Goal: Task Accomplishment & Management: Use online tool/utility

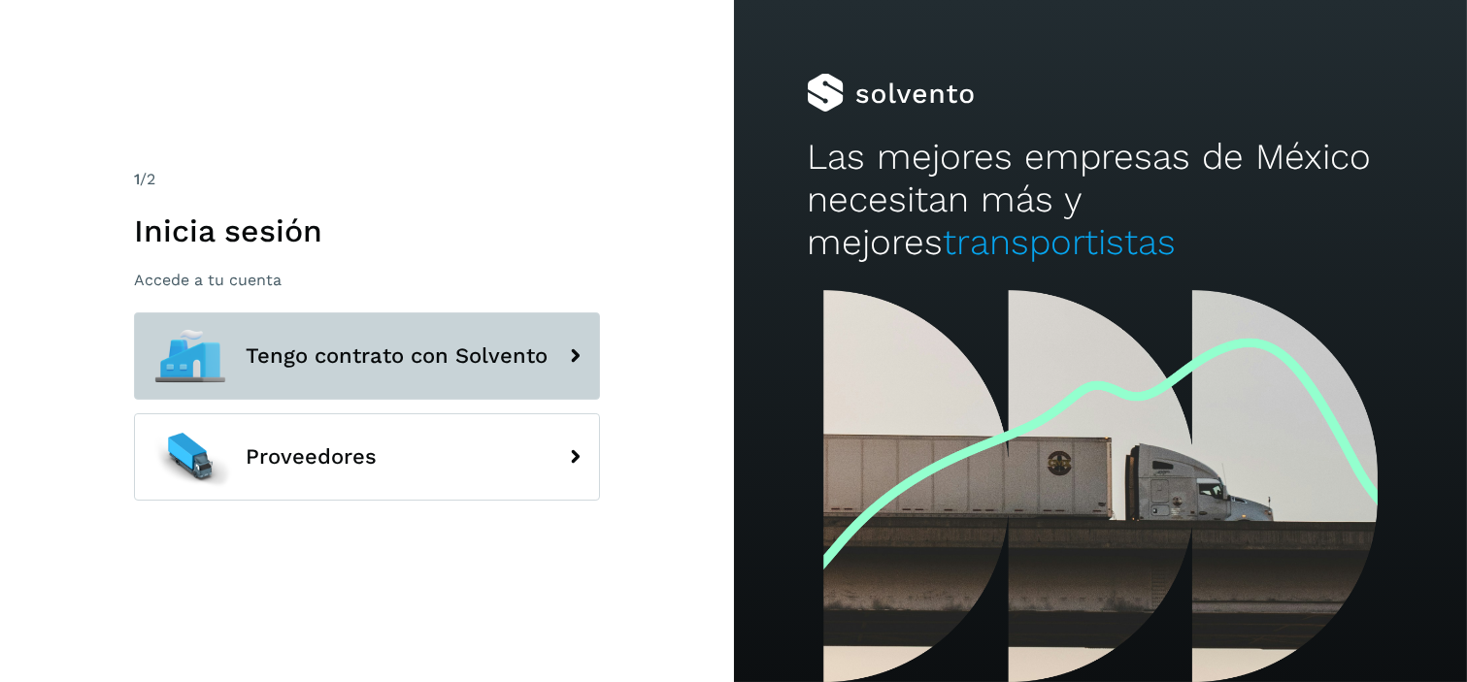
click at [328, 382] on button "Tengo contrato con Solvento" at bounding box center [367, 356] width 466 height 87
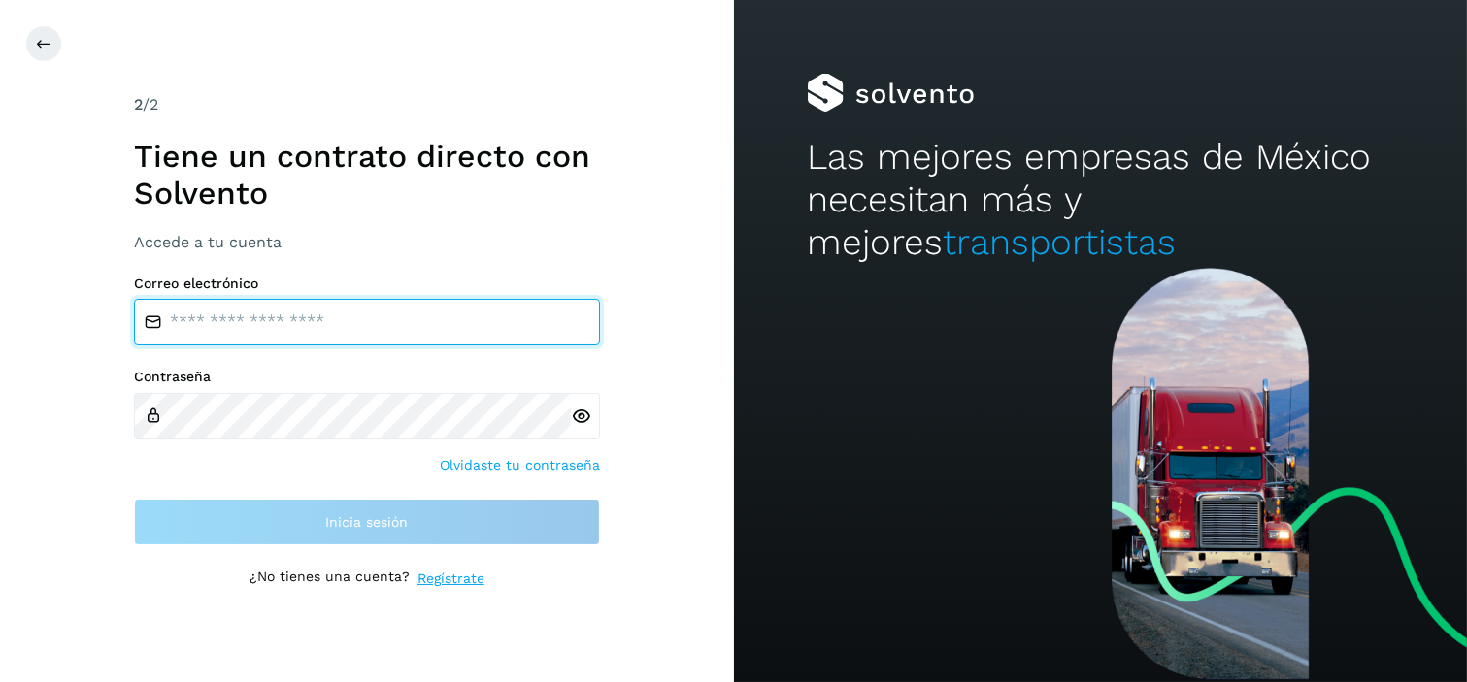
type input "**********"
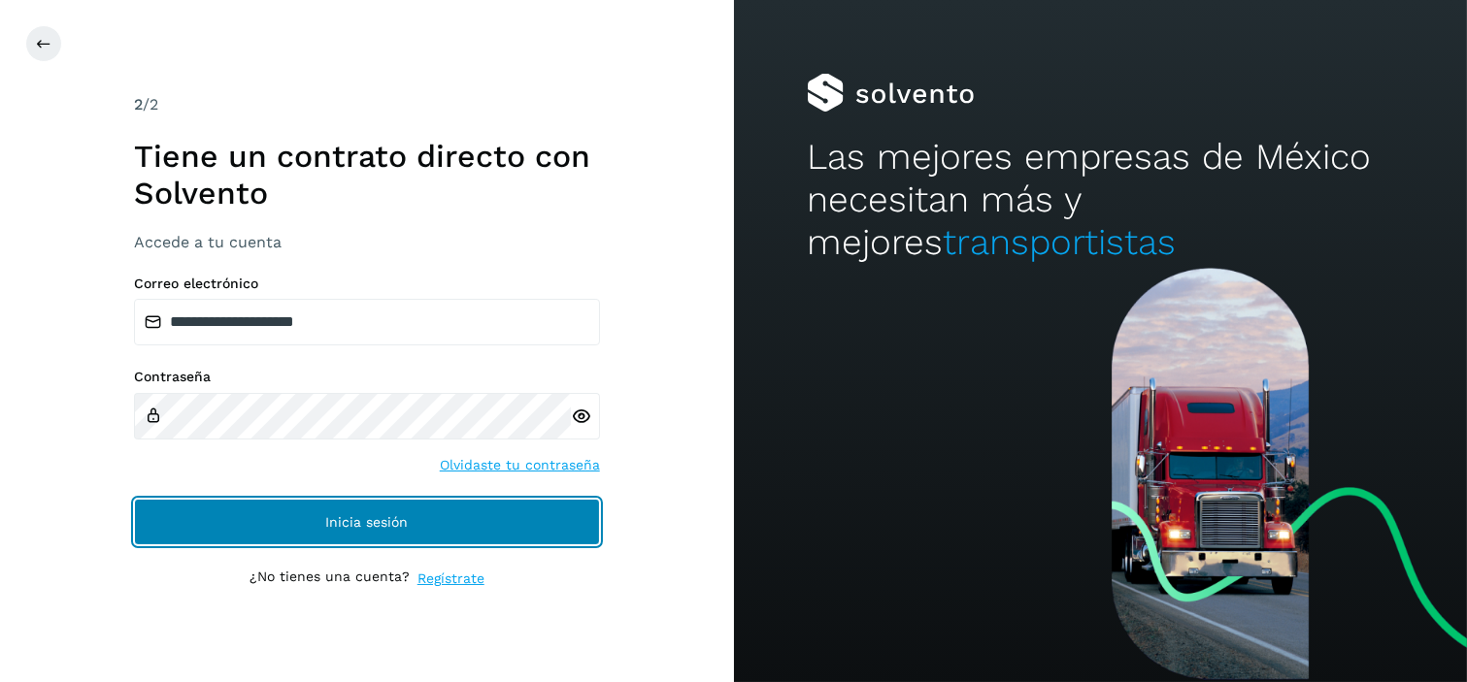
click at [402, 527] on span "Inicia sesión" at bounding box center [366, 522] width 83 height 14
click at [463, 512] on button "Inicia sesión" at bounding box center [367, 522] width 466 height 47
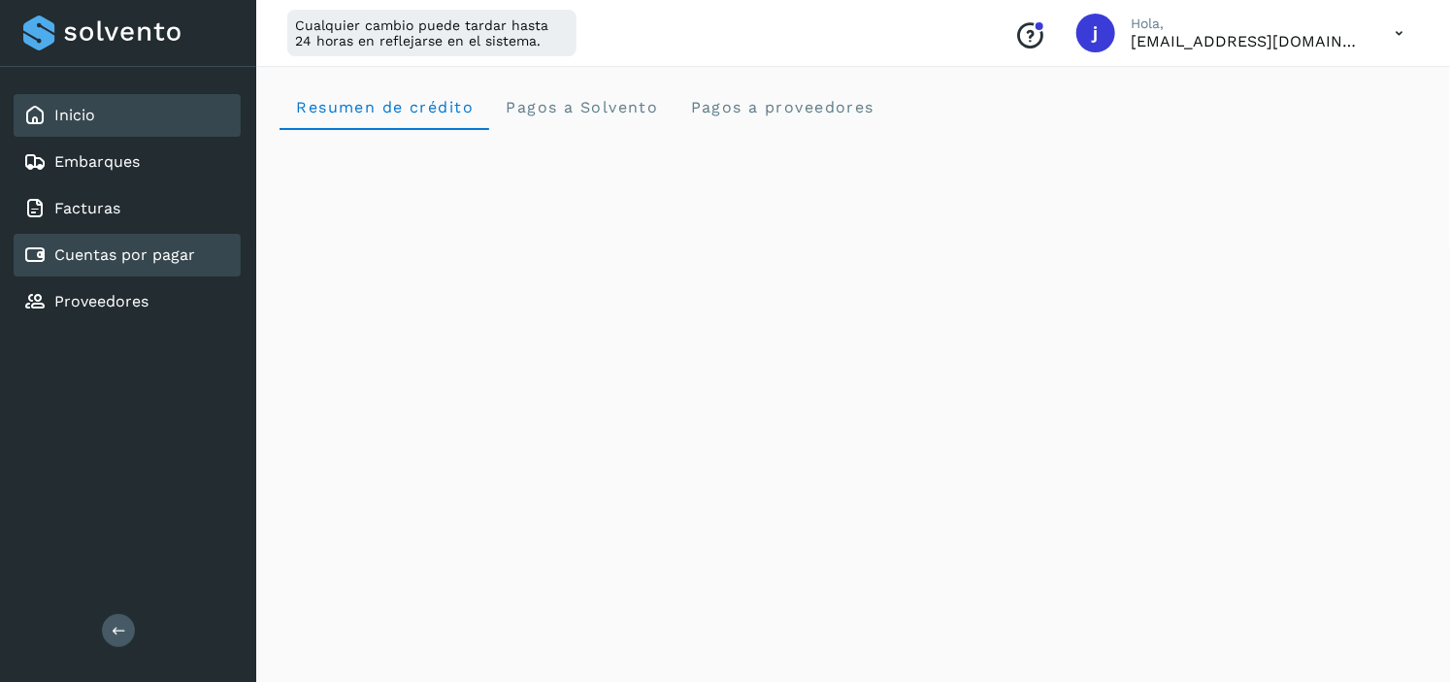
click at [181, 246] on link "Cuentas por pagar" at bounding box center [124, 255] width 141 height 18
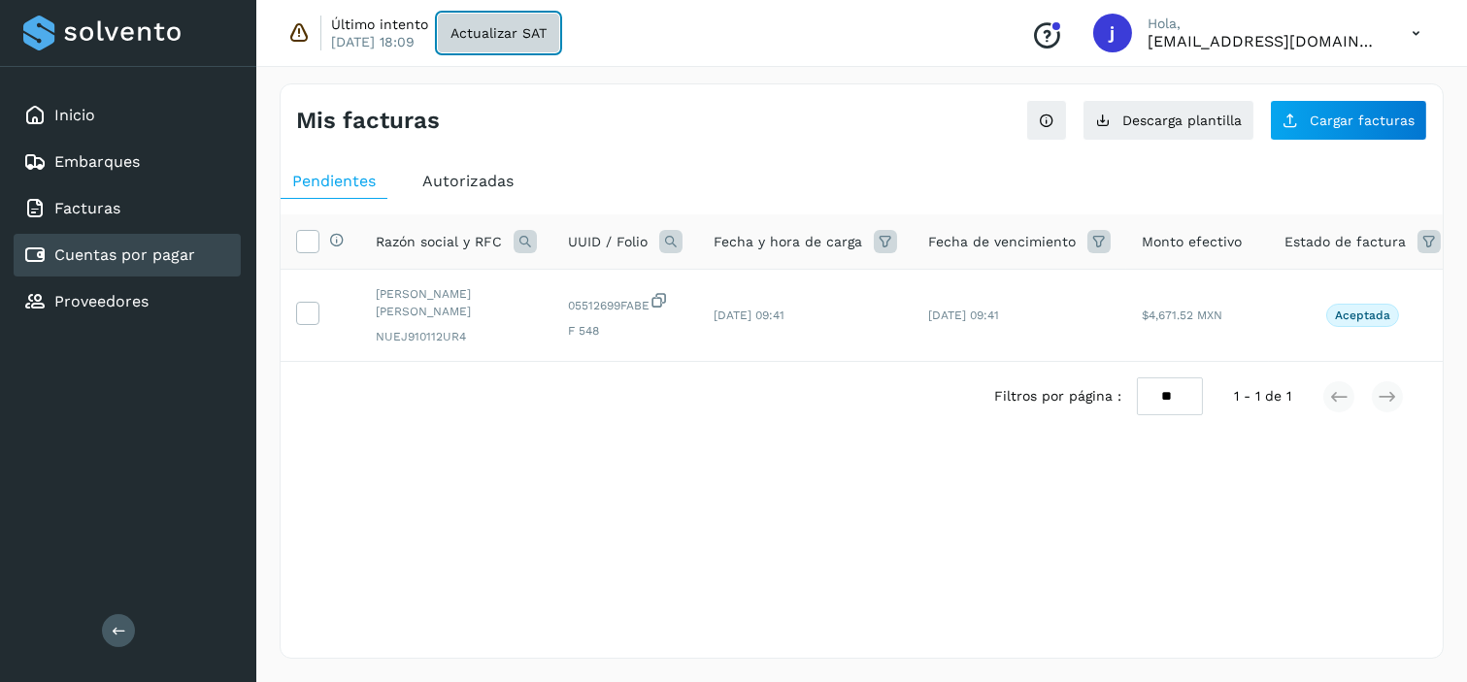
click at [520, 22] on button "Actualizar SAT" at bounding box center [498, 33] width 121 height 39
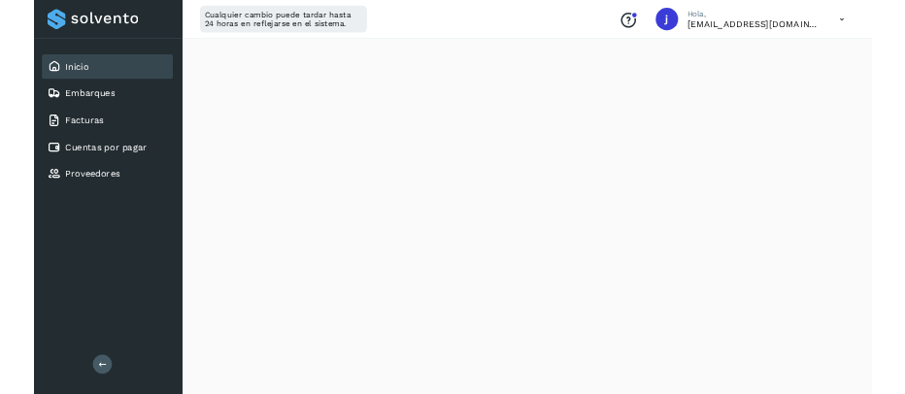
scroll to position [1195, 0]
